Goal: Find specific page/section: Find specific page/section

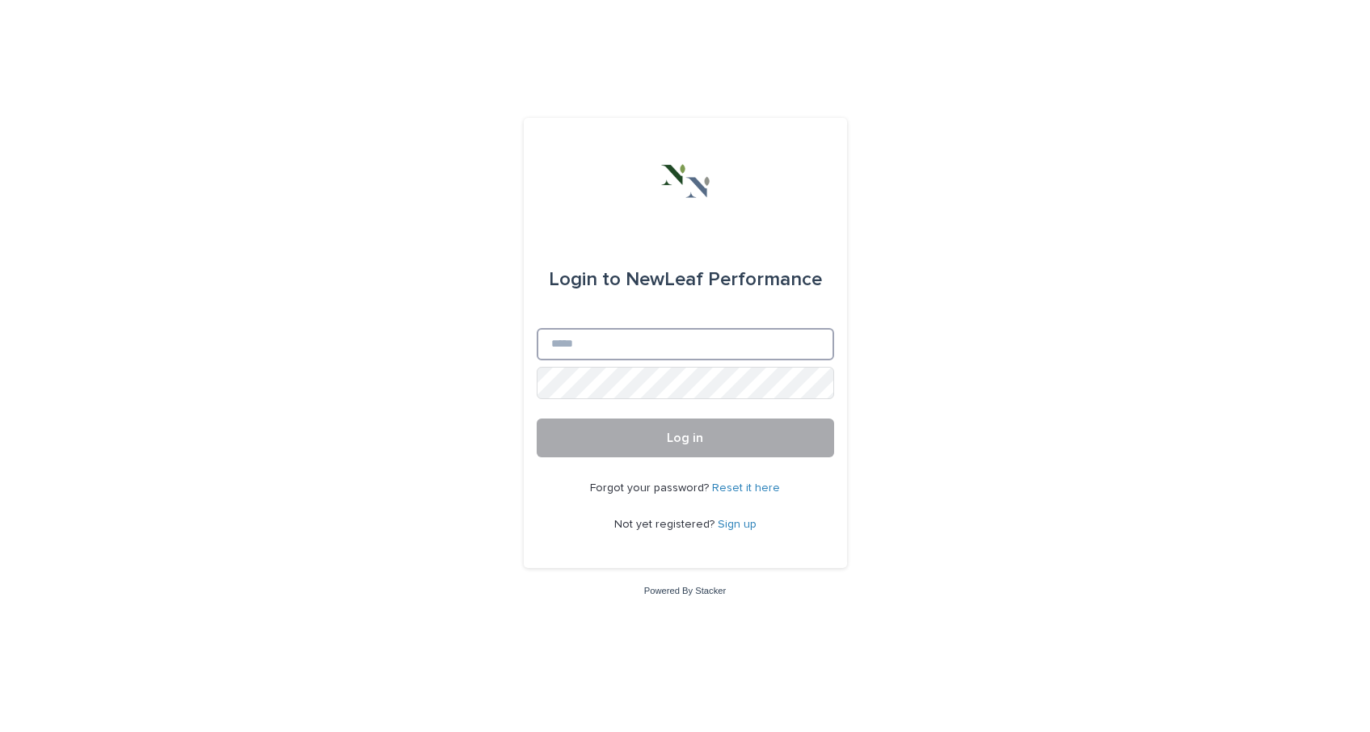
type input "**********"
click at [689, 434] on span "Log in" at bounding box center [685, 438] width 36 height 13
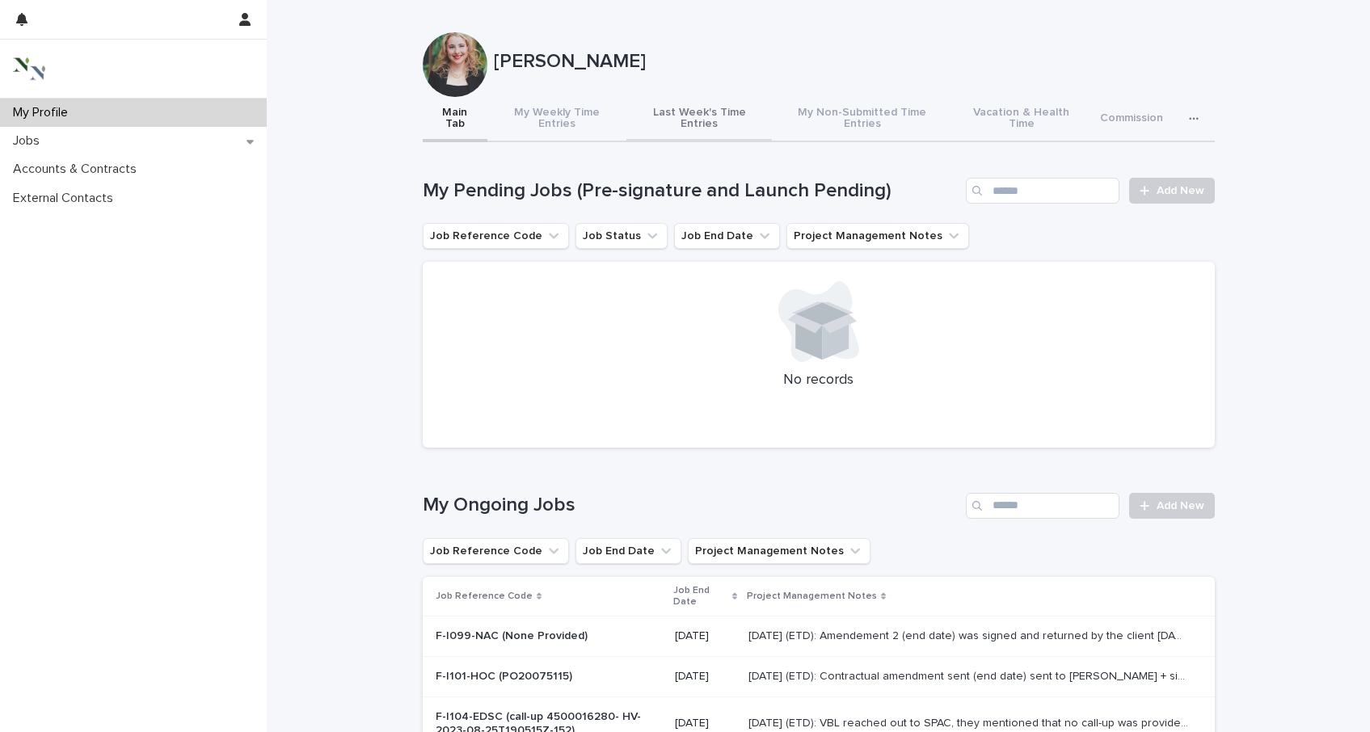
click at [666, 108] on button "Last Week's Time Entries" at bounding box center [699, 119] width 146 height 45
